Goal: Obtain resource: Download file/media

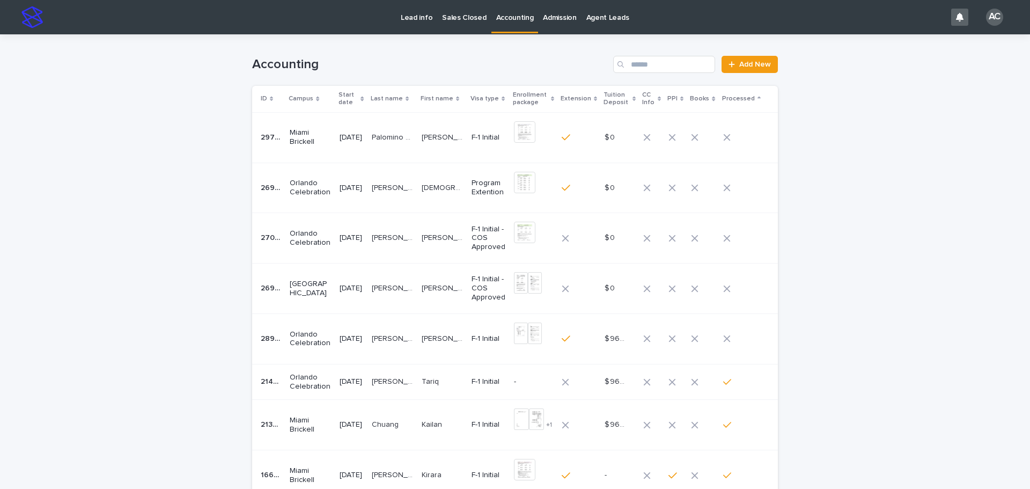
click at [448, 299] on td "[PERSON_NAME] [PERSON_NAME] [PERSON_NAME] [PERSON_NAME]" at bounding box center [442, 288] width 50 height 50
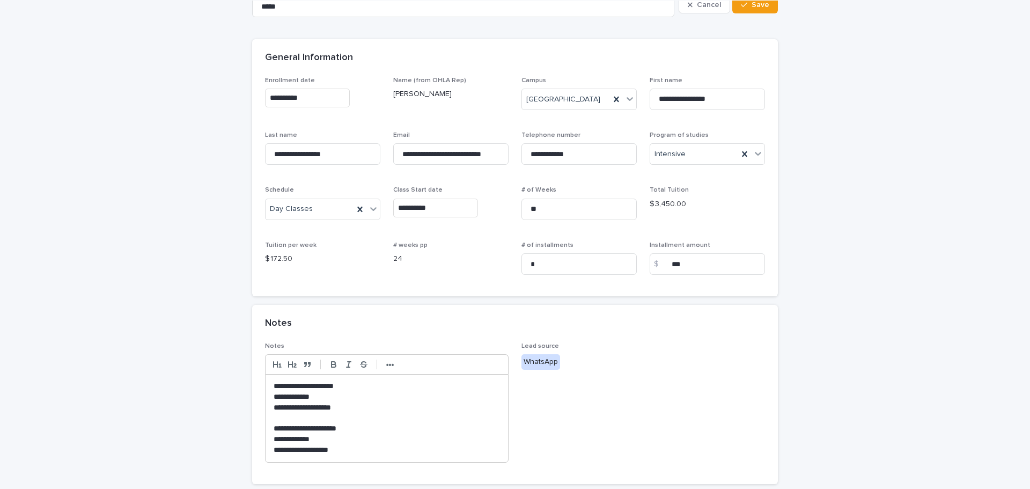
scroll to position [322, 0]
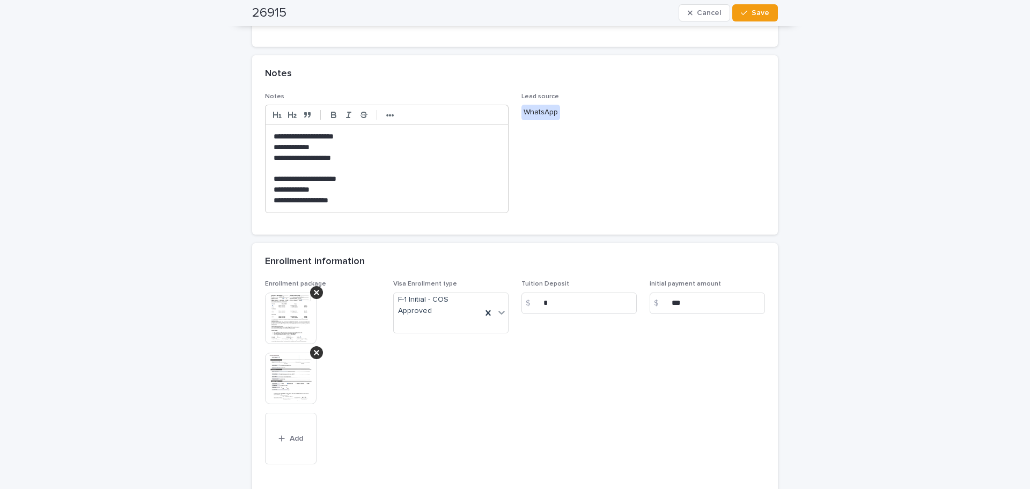
click at [299, 323] on img at bounding box center [290, 317] width 51 height 51
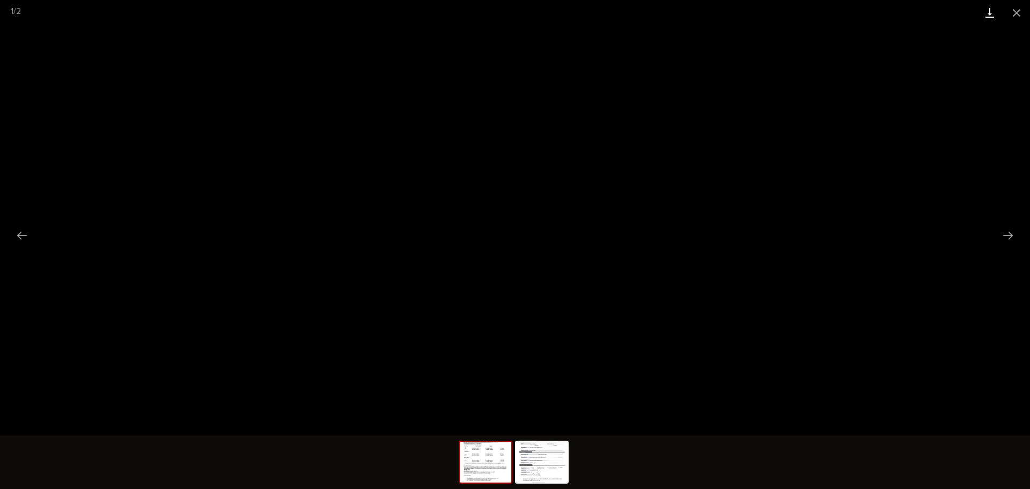
click at [982, 8] on link "Download" at bounding box center [989, 12] width 27 height 25
click at [561, 465] on img at bounding box center [541, 461] width 51 height 41
click at [984, 10] on link "Download" at bounding box center [989, 12] width 27 height 25
click at [1016, 11] on button "Close gallery" at bounding box center [1016, 12] width 27 height 25
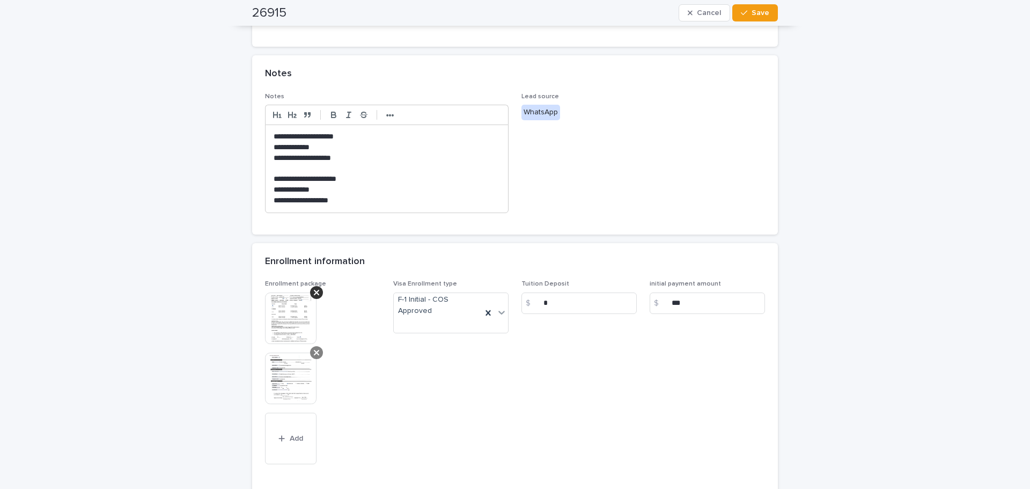
click at [314, 351] on icon at bounding box center [316, 352] width 5 height 5
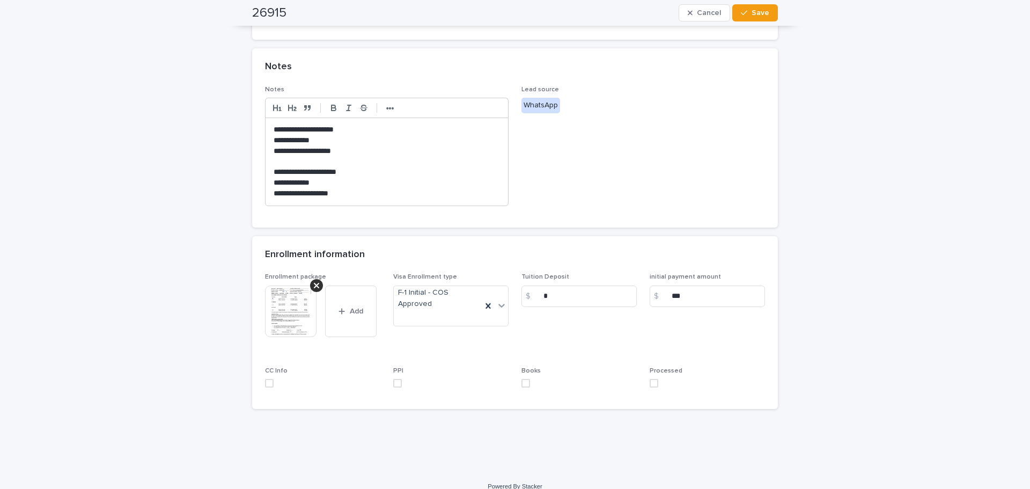
scroll to position [342, 0]
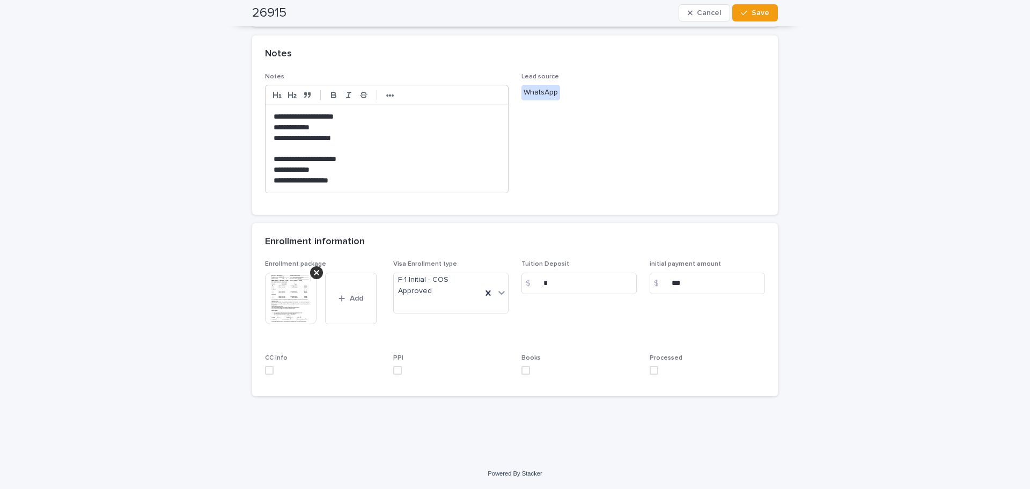
click at [652, 368] on span at bounding box center [653, 370] width 9 height 9
click at [744, 20] on button "Save" at bounding box center [755, 12] width 46 height 17
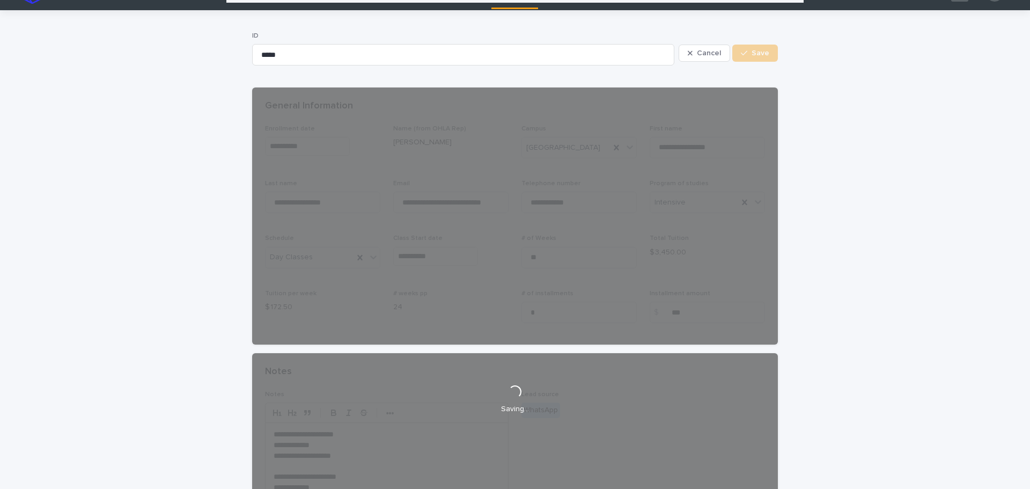
scroll to position [0, 0]
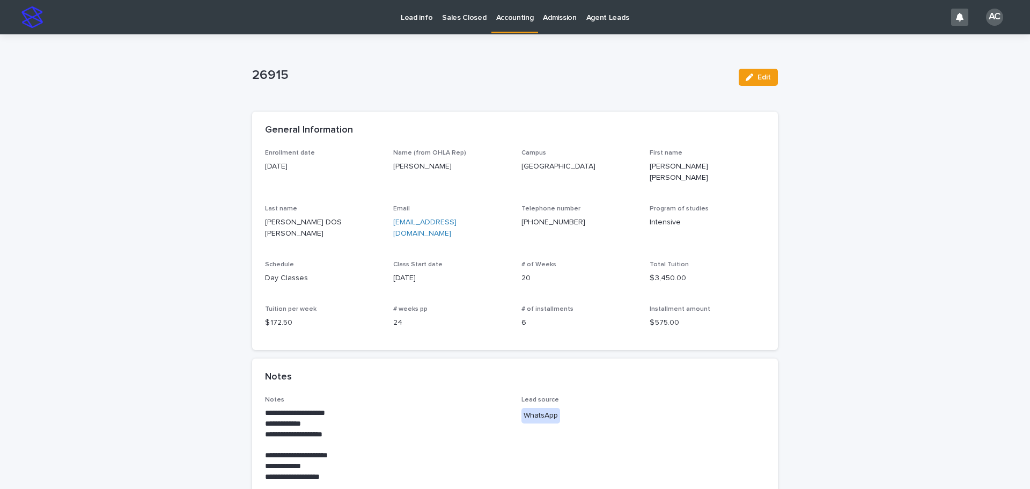
click at [509, 14] on p "Accounting" at bounding box center [515, 11] width 38 height 23
